Goal: Task Accomplishment & Management: Complete application form

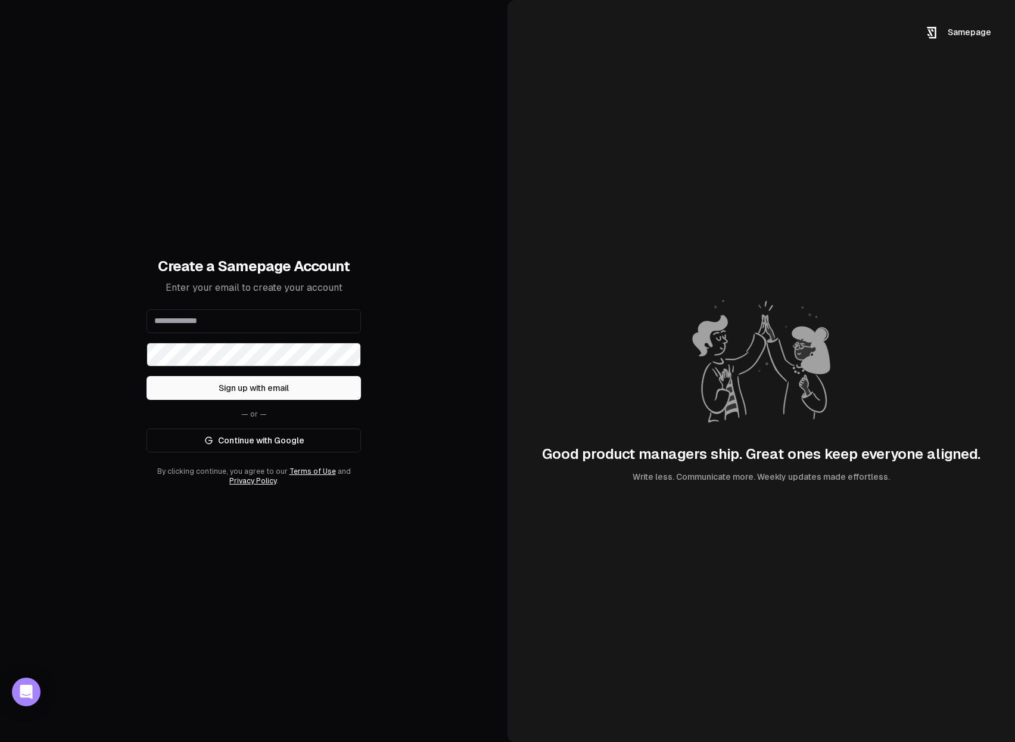
click at [250, 316] on input "email" at bounding box center [254, 321] width 214 height 24
click at [255, 325] on input "email" at bounding box center [254, 321] width 214 height 24
type input "**********"
click at [235, 393] on button "Sign up with email" at bounding box center [254, 388] width 214 height 24
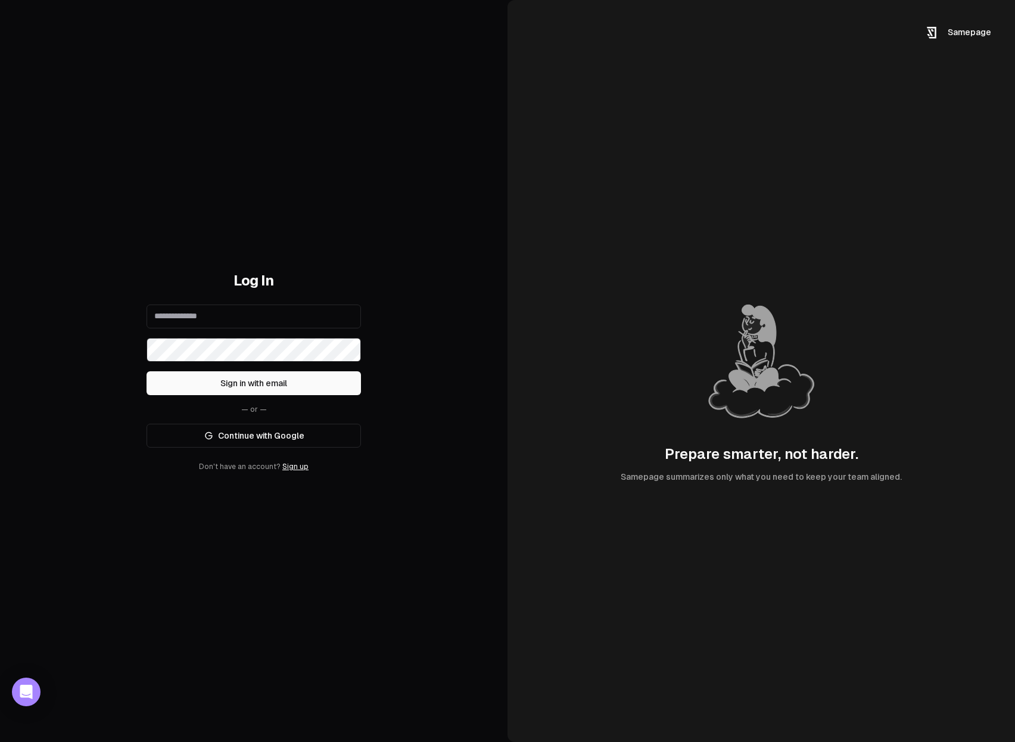
click at [274, 173] on div "Log In Sign in with email — or — Continue with Google Don't have an account? Si…" at bounding box center [254, 371] width 508 height 742
click at [251, 439] on link "Continue with Google" at bounding box center [254, 436] width 214 height 24
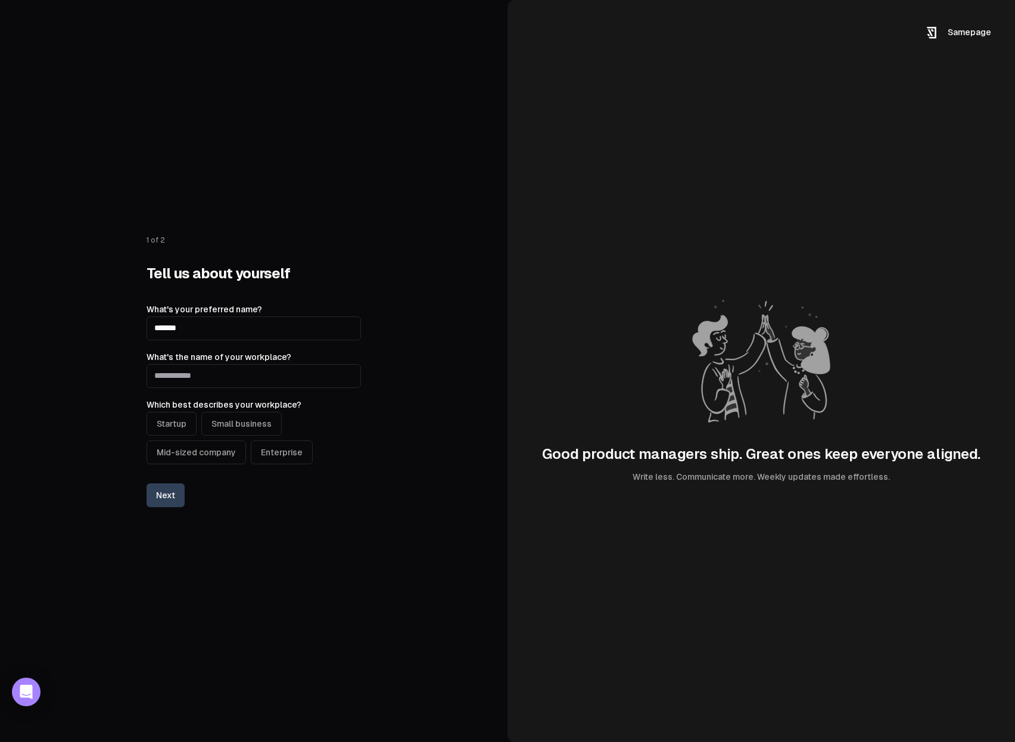
click at [205, 378] on input "What's the name of your workplace?" at bounding box center [254, 376] width 214 height 24
click at [182, 377] on input "*********" at bounding box center [254, 376] width 214 height 24
type input "********"
click at [183, 412] on button "Startup" at bounding box center [172, 424] width 50 height 24
click at [174, 493] on button "Next" at bounding box center [166, 495] width 38 height 24
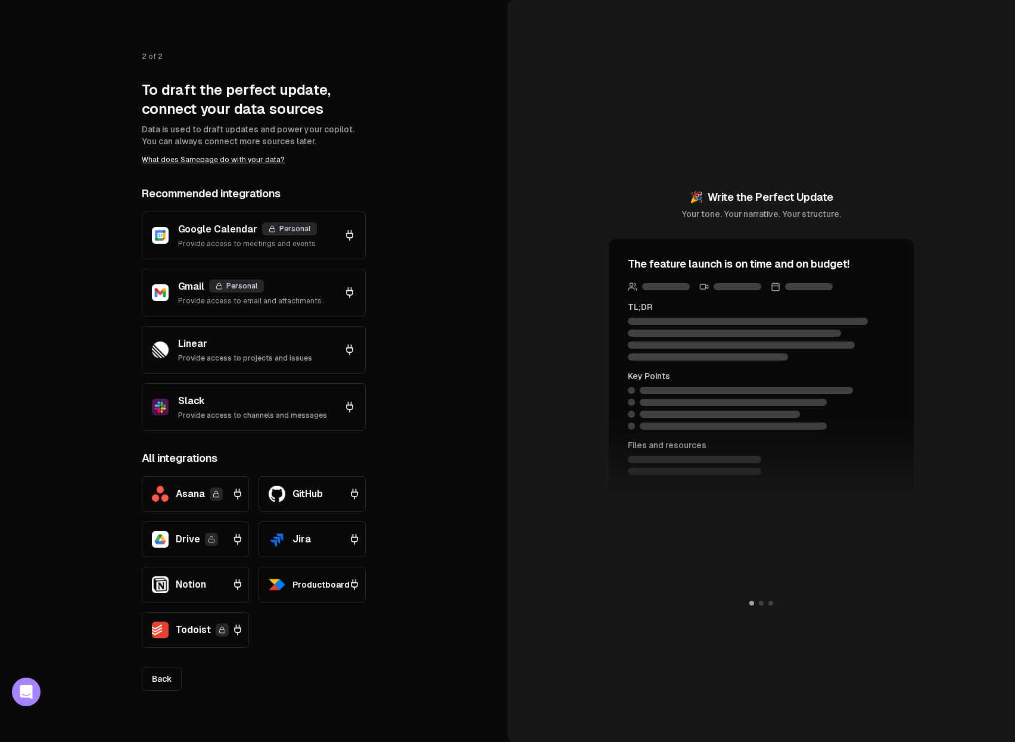
click at [312, 251] on button "Google Calendar Personal Provide access to meetings and events" at bounding box center [254, 235] width 224 height 48
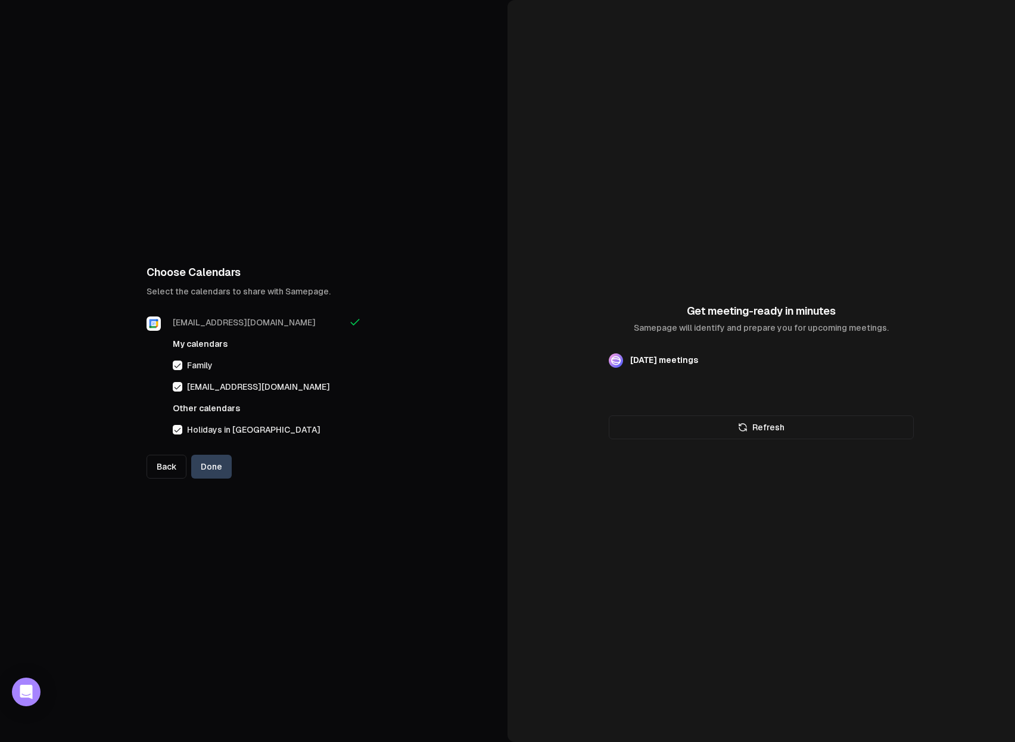
click at [178, 366] on button "button" at bounding box center [178, 365] width 10 height 10
click at [179, 433] on button "button" at bounding box center [178, 430] width 10 height 10
click at [226, 468] on button "Done" at bounding box center [211, 467] width 41 height 24
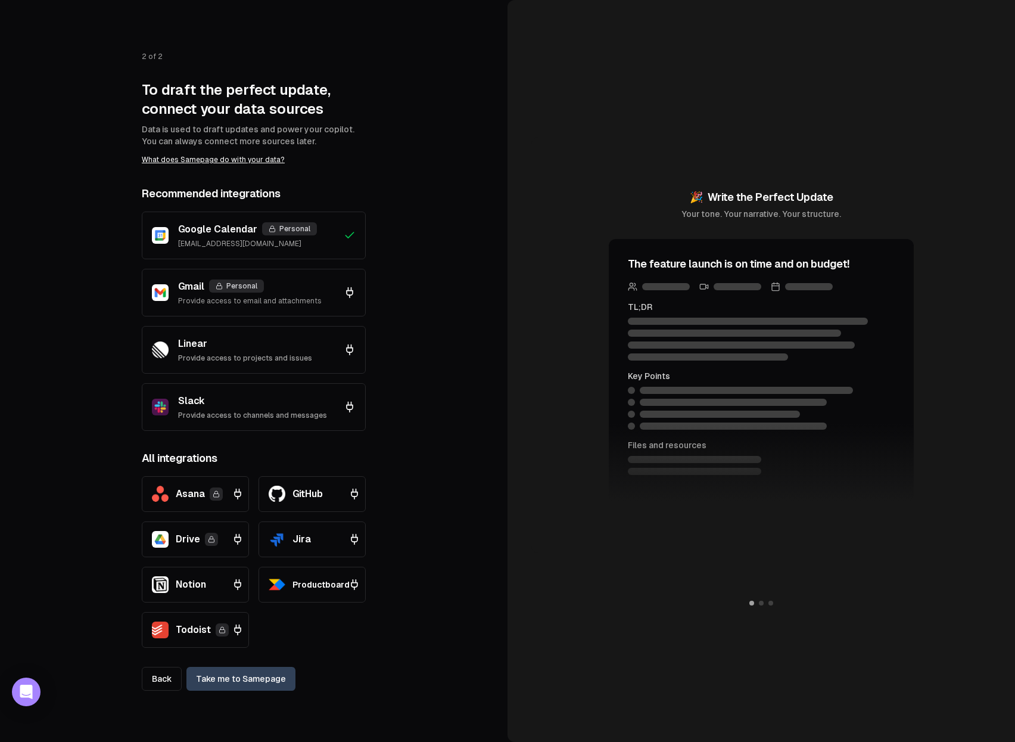
click at [229, 685] on link "Take me to Samepage" at bounding box center [240, 679] width 109 height 24
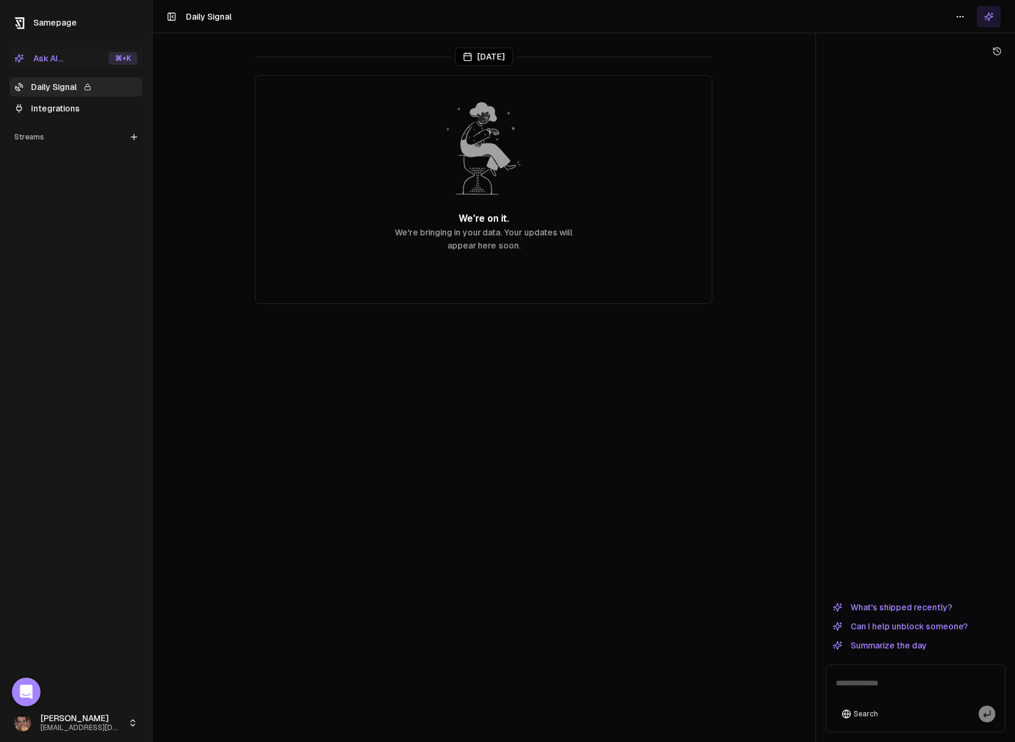
click at [43, 111] on link "Integrations" at bounding box center [76, 108] width 133 height 19
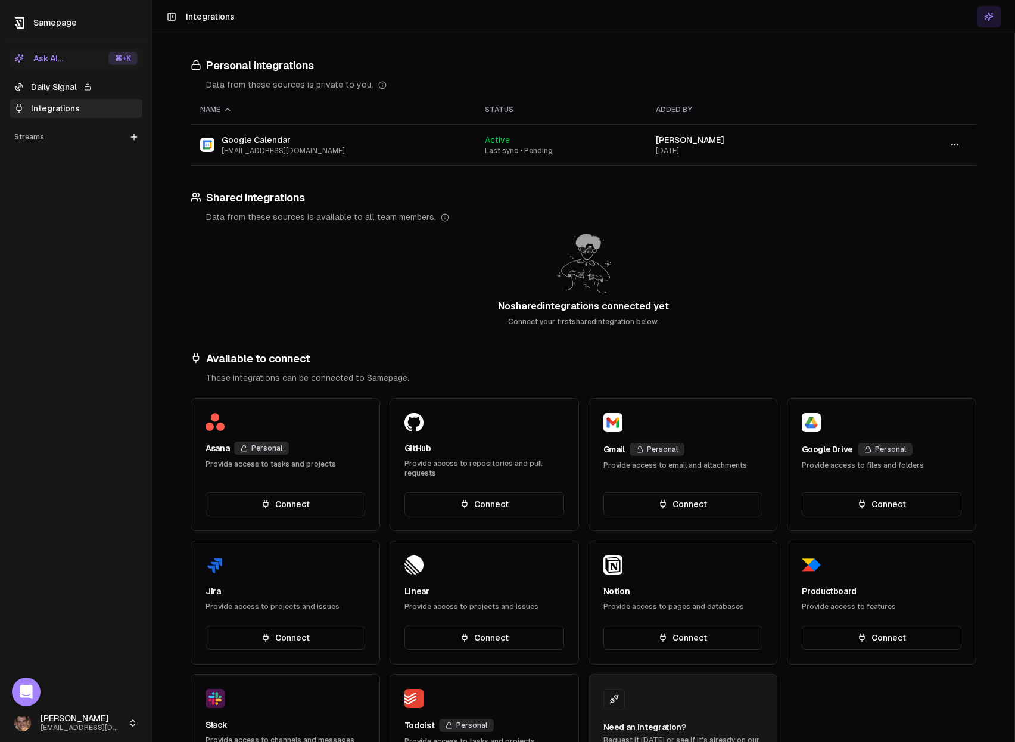
click at [45, 88] on link "Daily Signal" at bounding box center [76, 86] width 133 height 19
